Goal: Obtain resource: Obtain resource

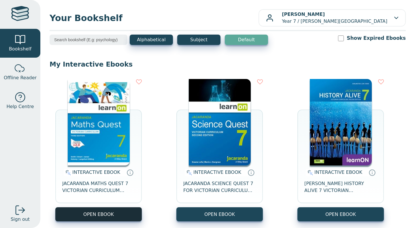
click at [124, 212] on button "OPEN EBOOK" at bounding box center [98, 214] width 86 height 14
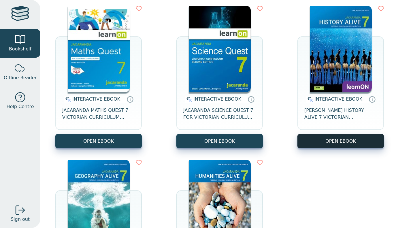
scroll to position [73, 0]
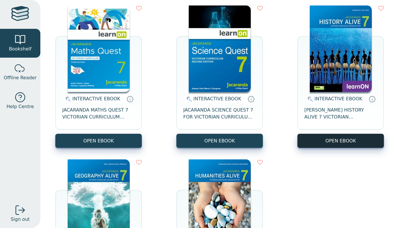
click at [348, 142] on button "OPEN EBOOK" at bounding box center [340, 141] width 86 height 14
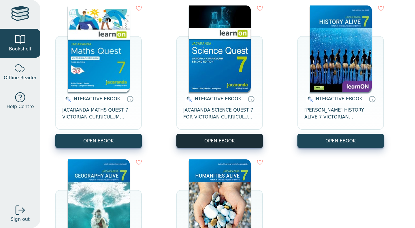
click at [210, 139] on button "OPEN EBOOK" at bounding box center [219, 141] width 86 height 14
